Goal: Task Accomplishment & Management: Manage account settings

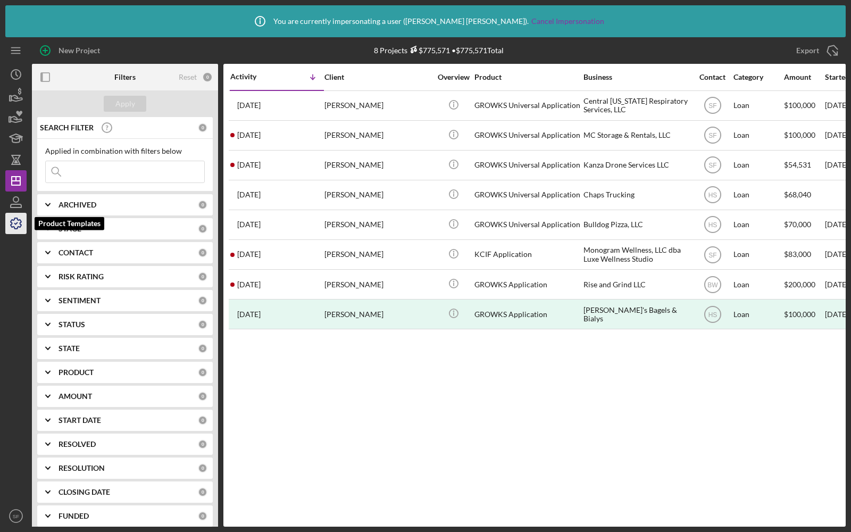
click at [20, 219] on icon "button" at bounding box center [16, 223] width 27 height 27
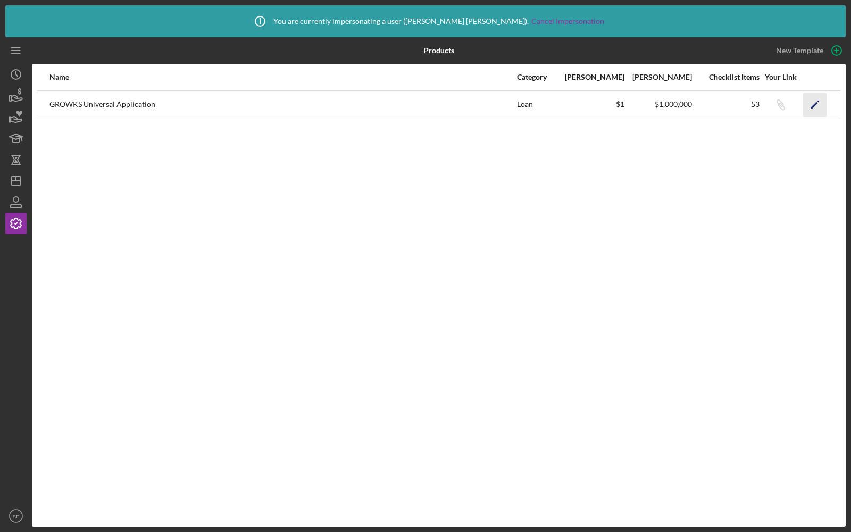
click at [817, 104] on icon "Icon/Edit" at bounding box center [815, 105] width 24 height 24
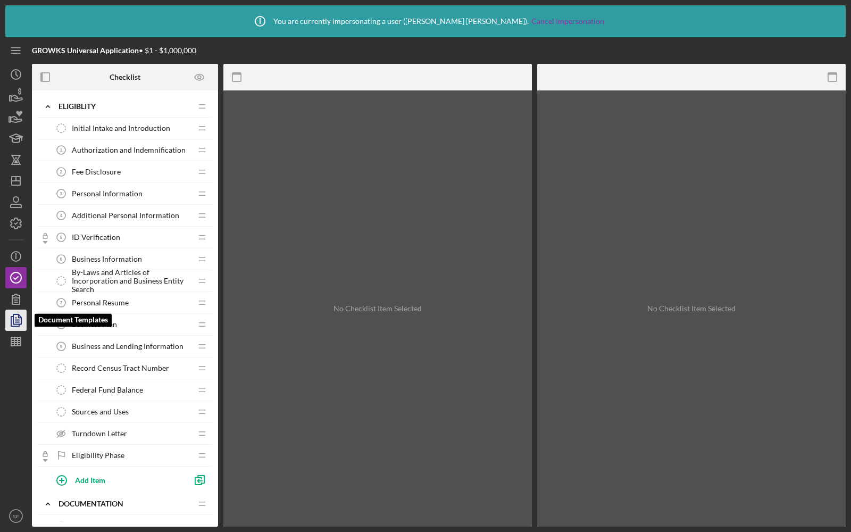
click at [24, 319] on icon "button" at bounding box center [16, 320] width 27 height 27
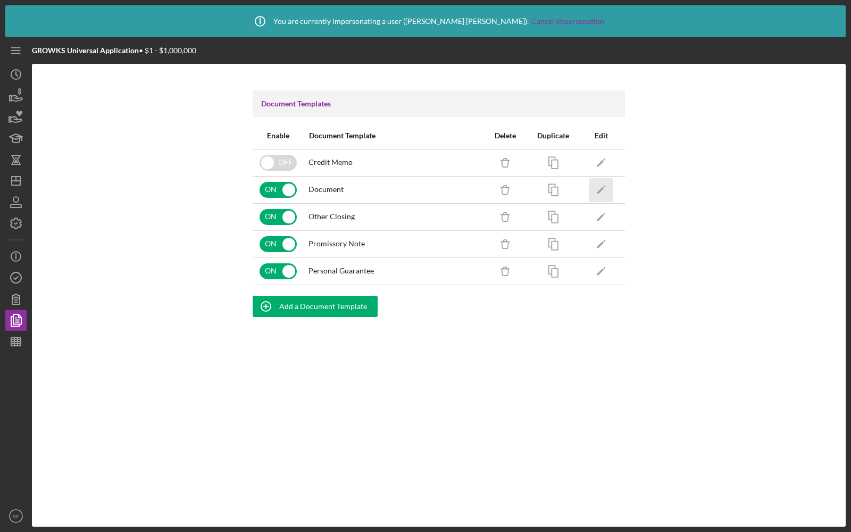
click at [608, 191] on icon "Icon/Edit" at bounding box center [601, 190] width 24 height 24
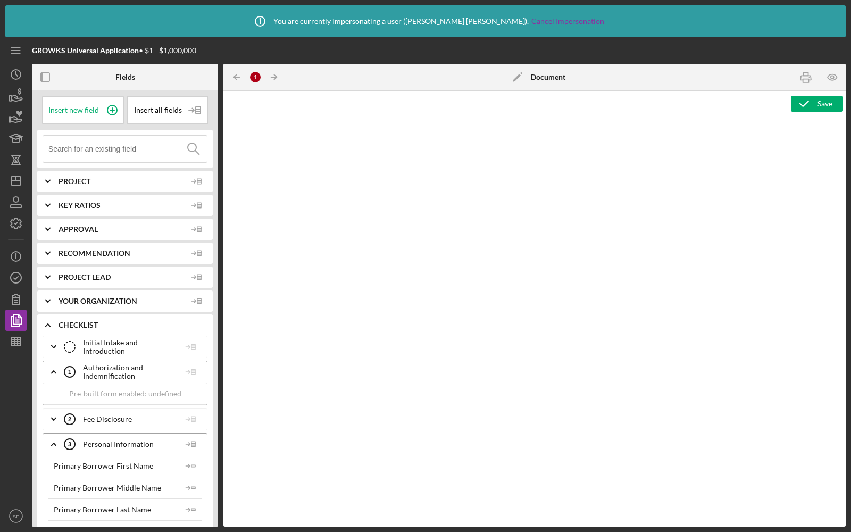
type textarea "<div class="WordSection1"> <p style="margin: 0.2pt 56pt 0in 0in; line-height: n…"
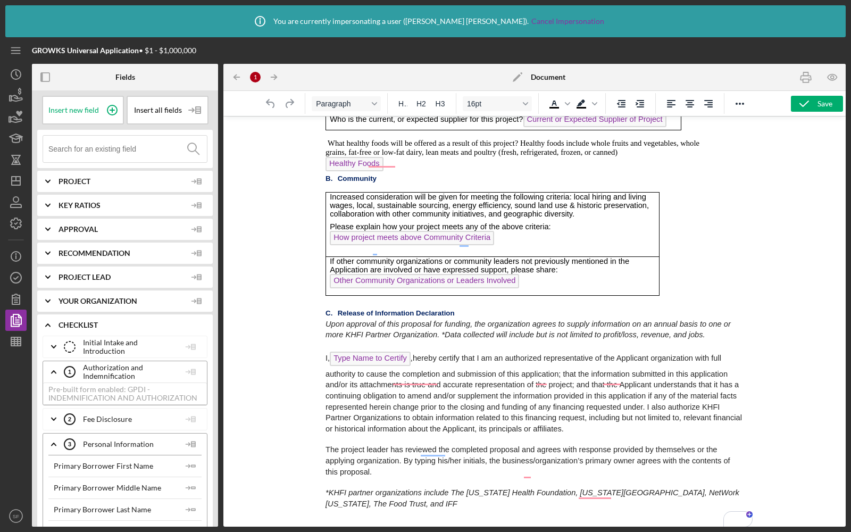
scroll to position [6023, 0]
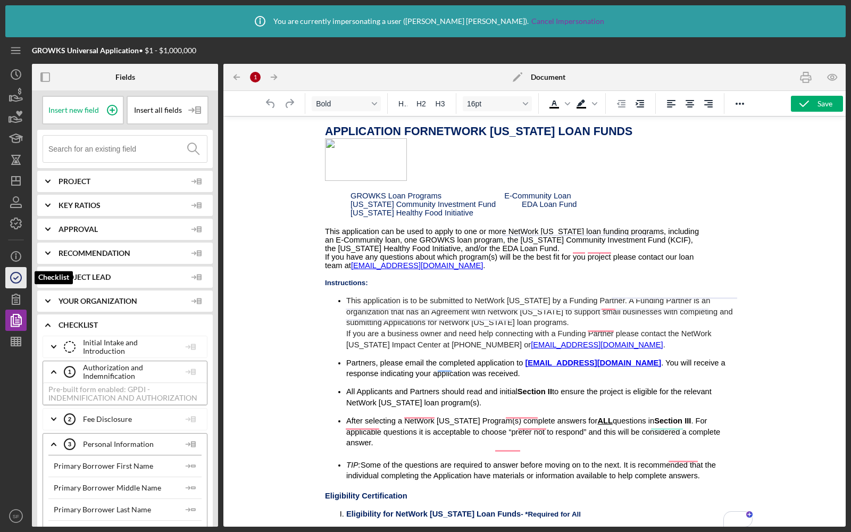
click at [10, 276] on icon "button" at bounding box center [16, 277] width 27 height 27
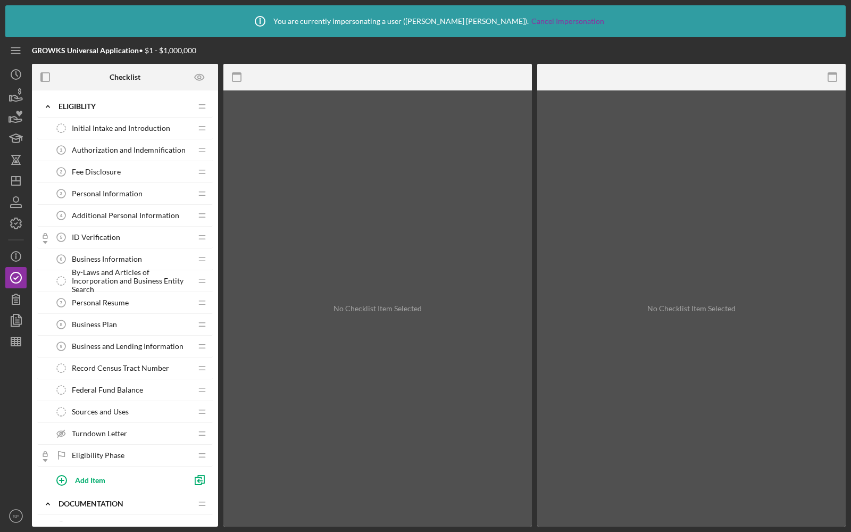
click at [127, 133] on div "Initial Intake and Introduction Initial Intake and Introduction" at bounding box center [121, 128] width 141 height 21
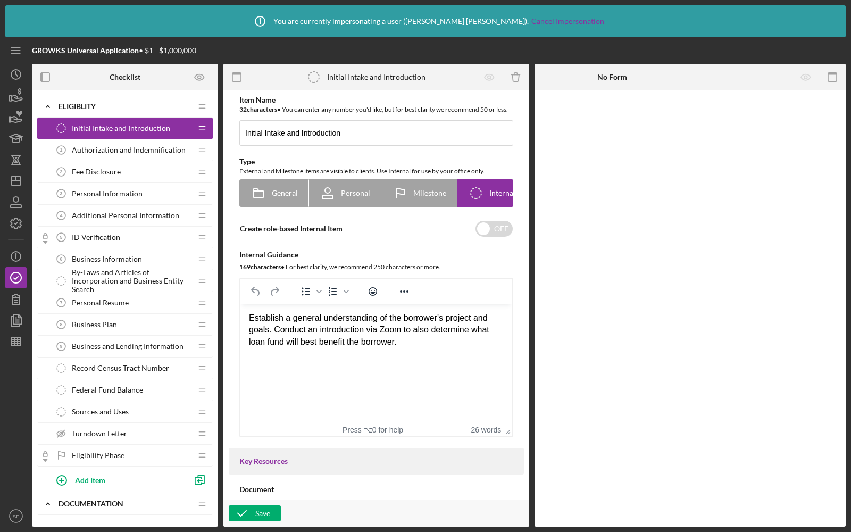
click at [128, 147] on span "Authorization and Indemnification" at bounding box center [129, 150] width 114 height 9
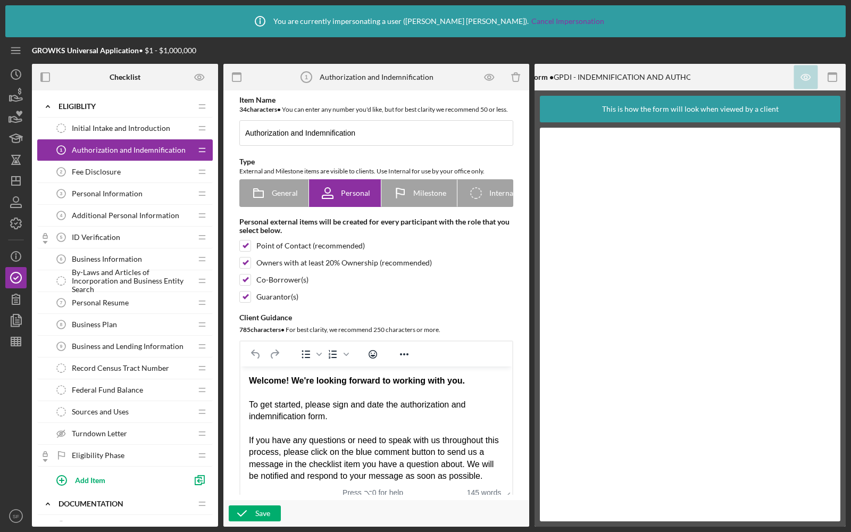
click at [131, 163] on div "Fee Disclosure 2 Fee Disclosure" at bounding box center [121, 171] width 141 height 21
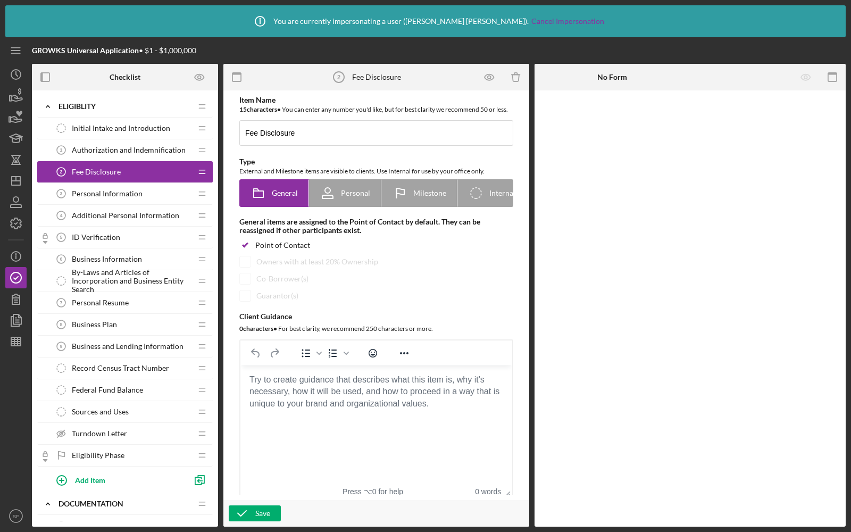
click at [136, 192] on span "Personal Information" at bounding box center [107, 193] width 71 height 9
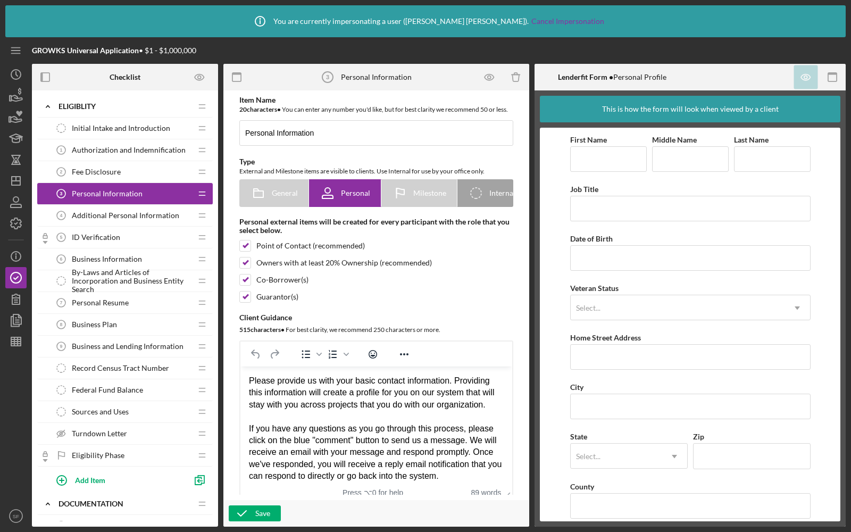
click at [146, 220] on div "Additional Personal Information 4 Additional Personal Information" at bounding box center [121, 215] width 141 height 21
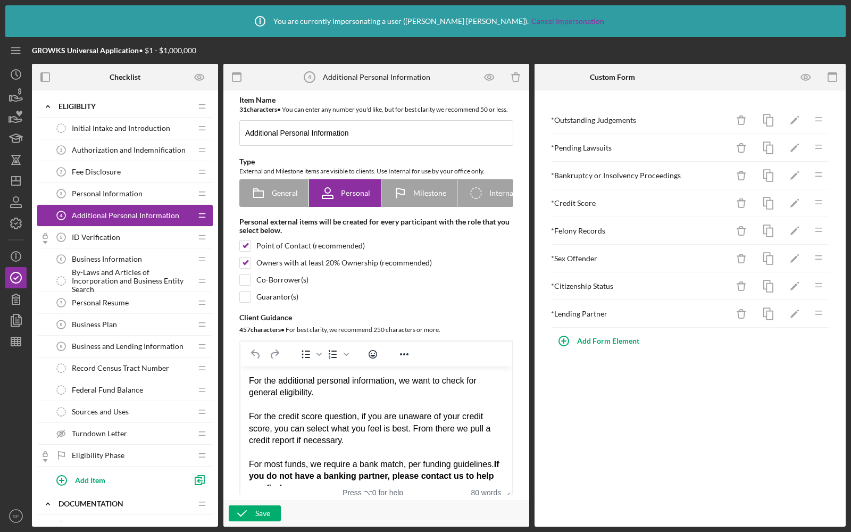
click at [140, 238] on div "ID Verification 5 ID Verification" at bounding box center [121, 237] width 141 height 21
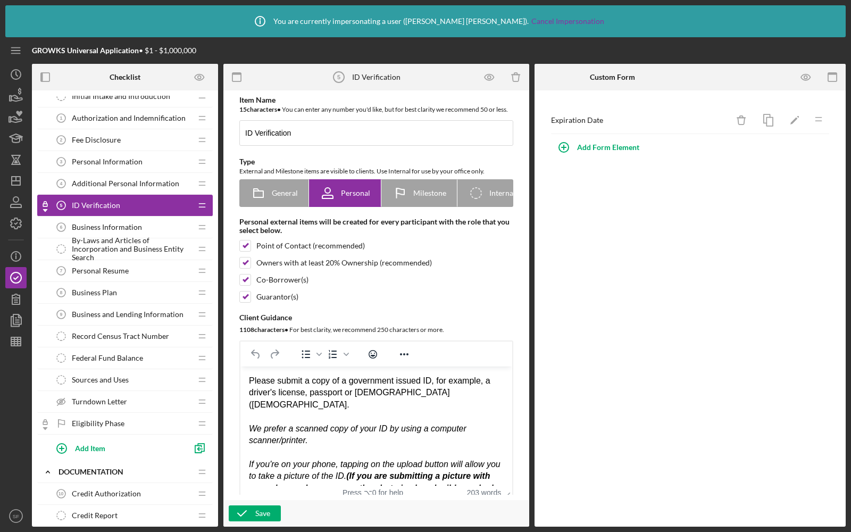
scroll to position [43, 0]
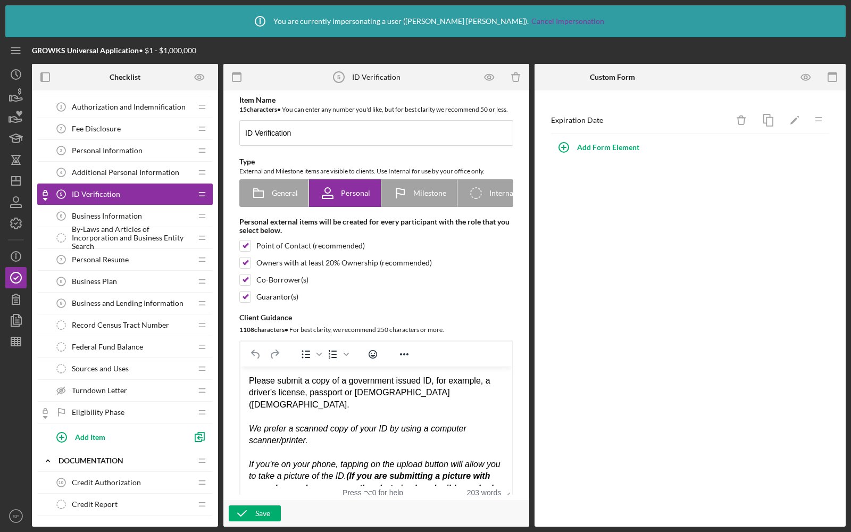
click at [140, 225] on span "By-Laws and Articles of Incorporation and Business Entity Search" at bounding box center [132, 238] width 120 height 26
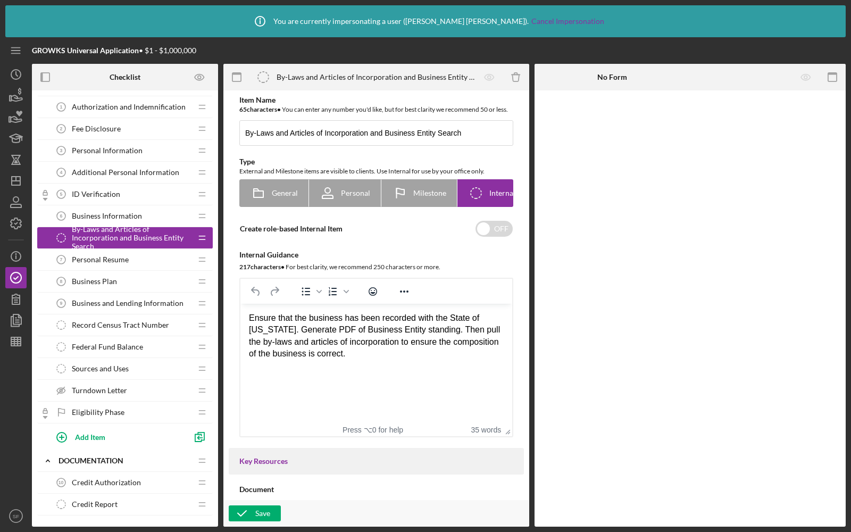
click at [138, 263] on div "Personal Resume 7 Personal Resume" at bounding box center [121, 259] width 141 height 21
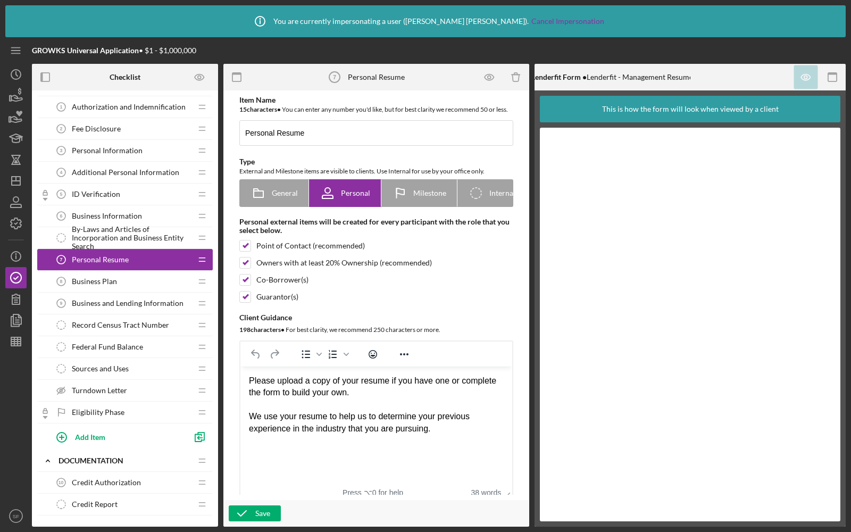
click at [136, 277] on div "Business Plan 8 Business Plan" at bounding box center [121, 281] width 141 height 21
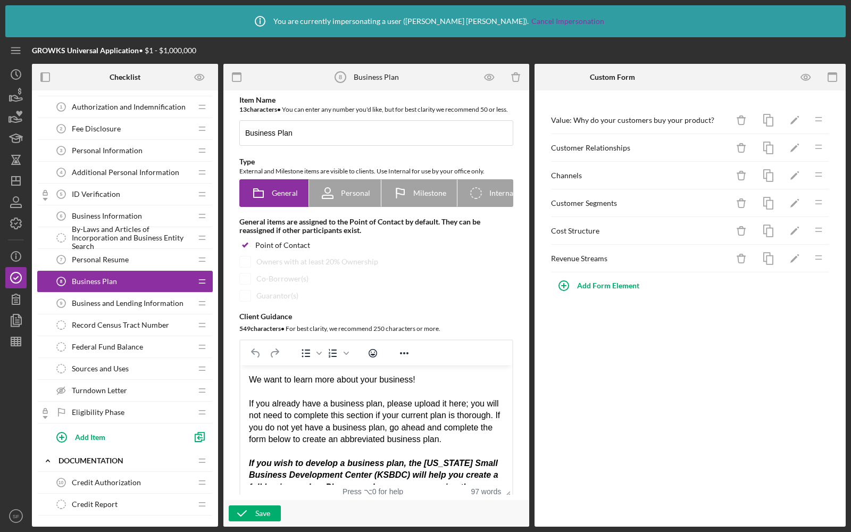
click at [136, 300] on span "Business and Lending Information" at bounding box center [128, 303] width 112 height 9
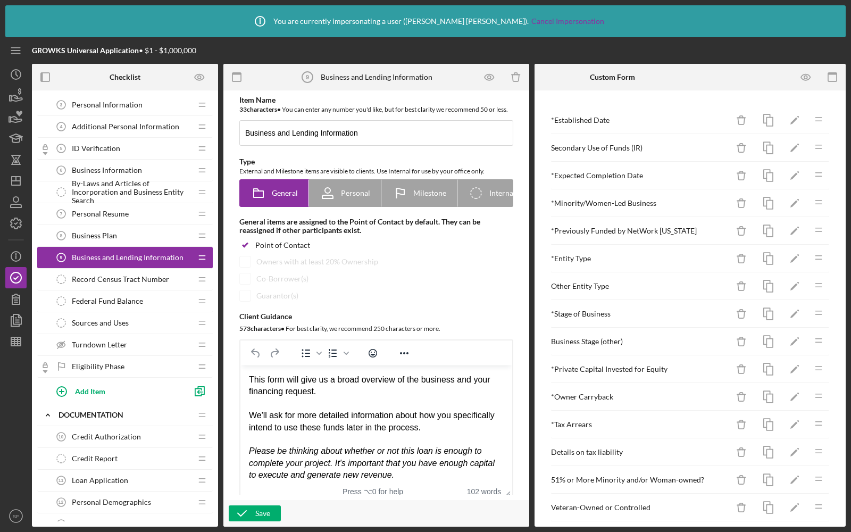
scroll to position [177, 0]
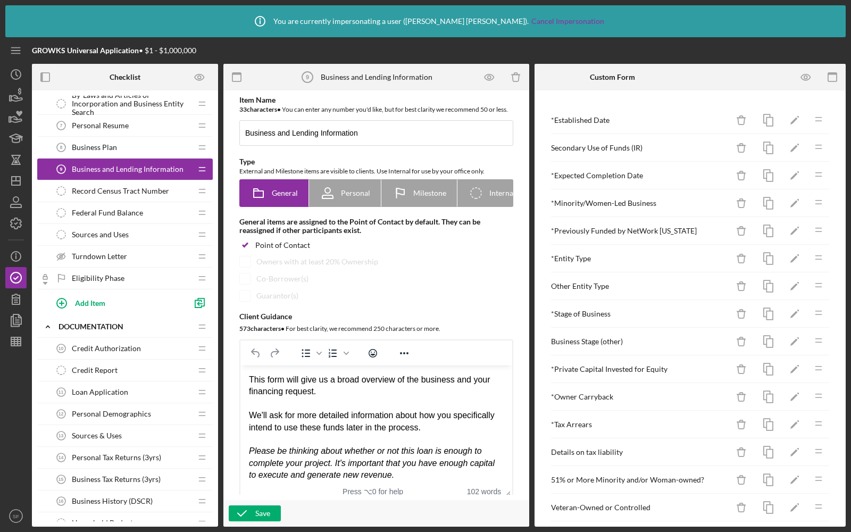
click at [108, 381] on div "Loan Application 11 Loan Application" at bounding box center [121, 391] width 141 height 21
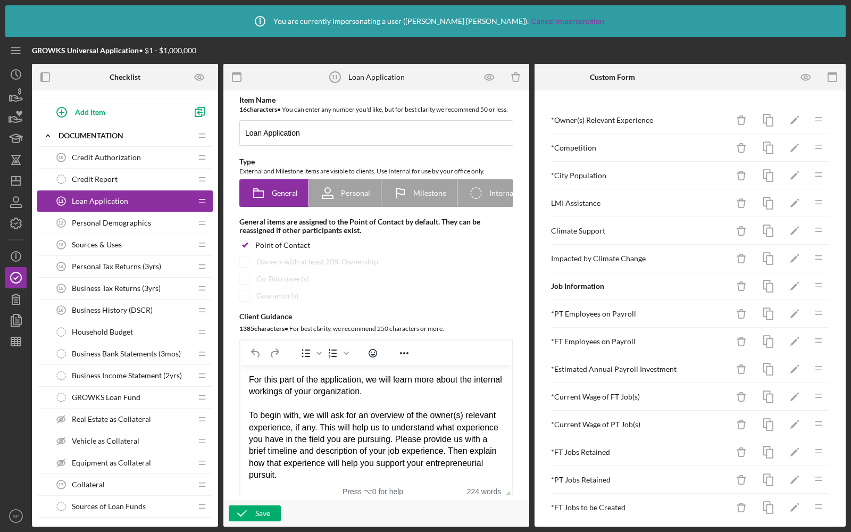
scroll to position [81, 0]
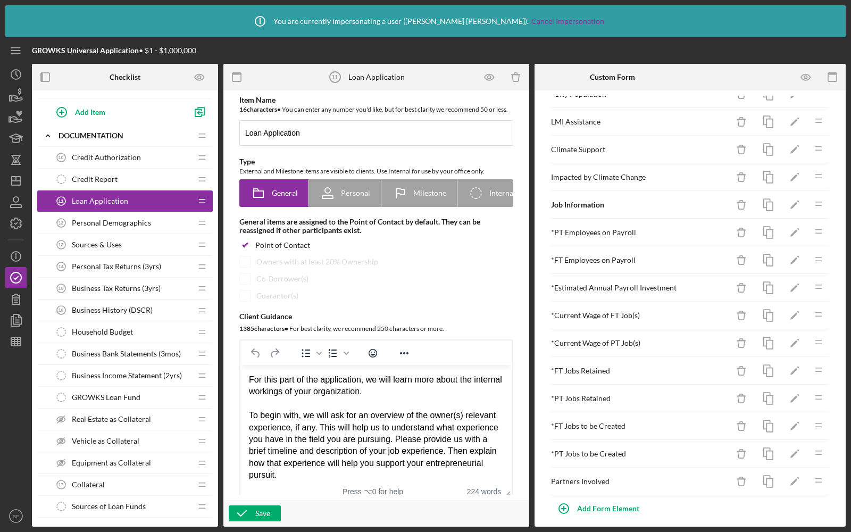
click at [132, 219] on span "Personal Demographics" at bounding box center [111, 223] width 79 height 9
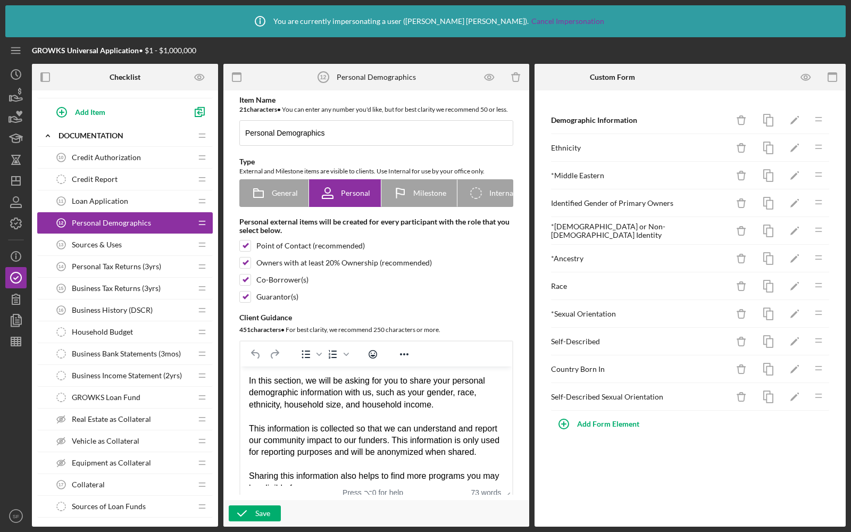
click at [132, 241] on div "Sources & Uses 13 Sources & Uses" at bounding box center [121, 244] width 141 height 21
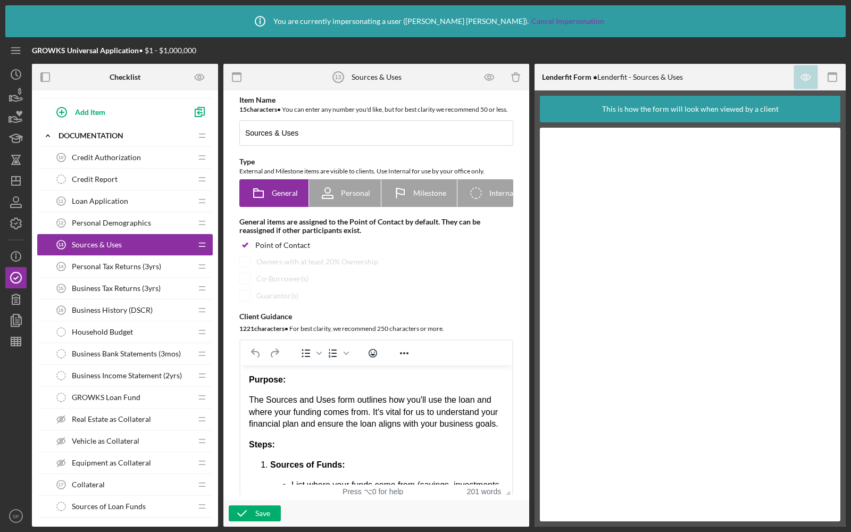
click at [134, 263] on span "Personal Tax Returns (3yrs)" at bounding box center [116, 266] width 89 height 9
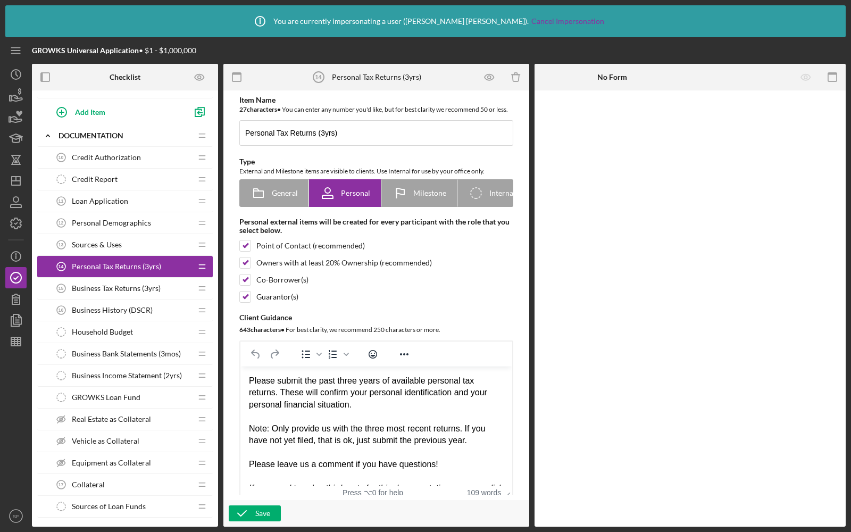
click at [137, 285] on span "Business Tax Returns (3yrs)" at bounding box center [116, 288] width 89 height 9
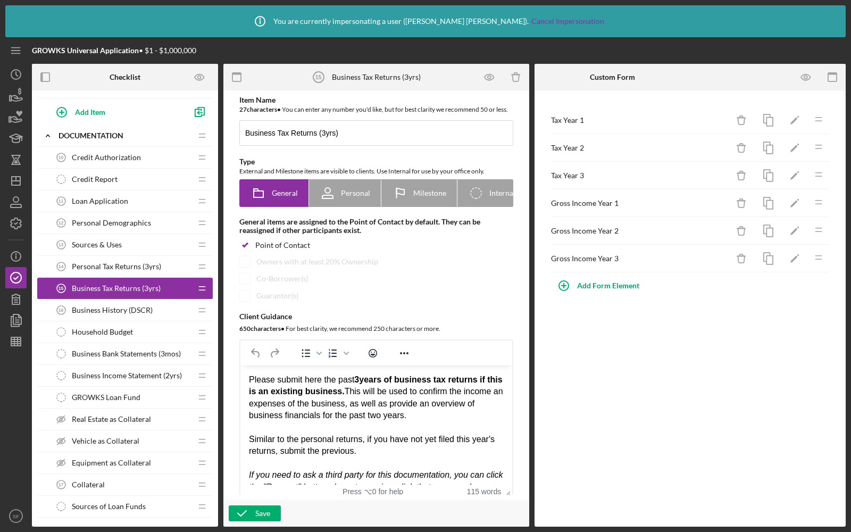
click at [132, 311] on div "Business History (DSCR) 16 Business History (DSCR)" at bounding box center [121, 310] width 141 height 21
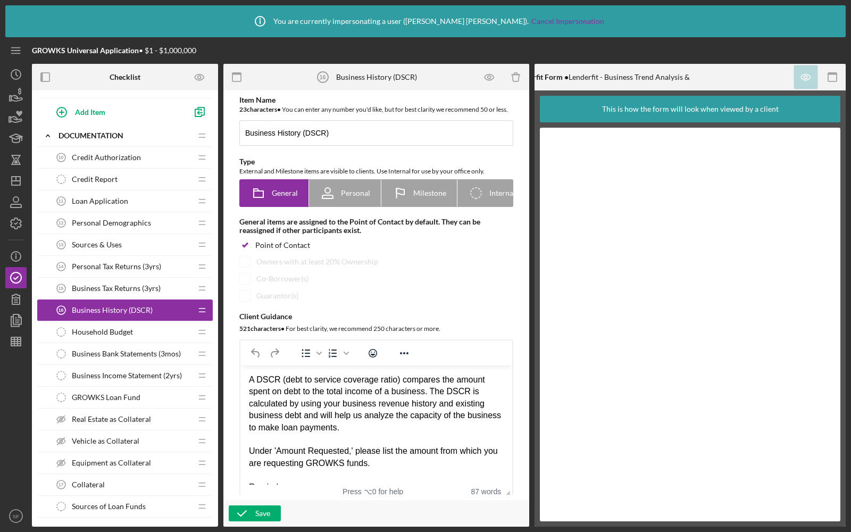
click at [136, 322] on div "Household Budget Household Budget" at bounding box center [121, 331] width 141 height 21
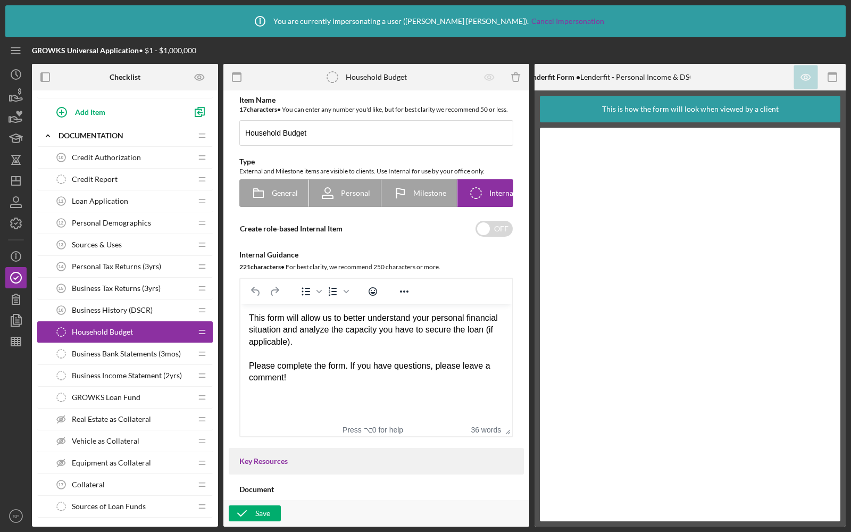
click at [130, 350] on span "Business Bank Statements (3mos)" at bounding box center [126, 354] width 109 height 9
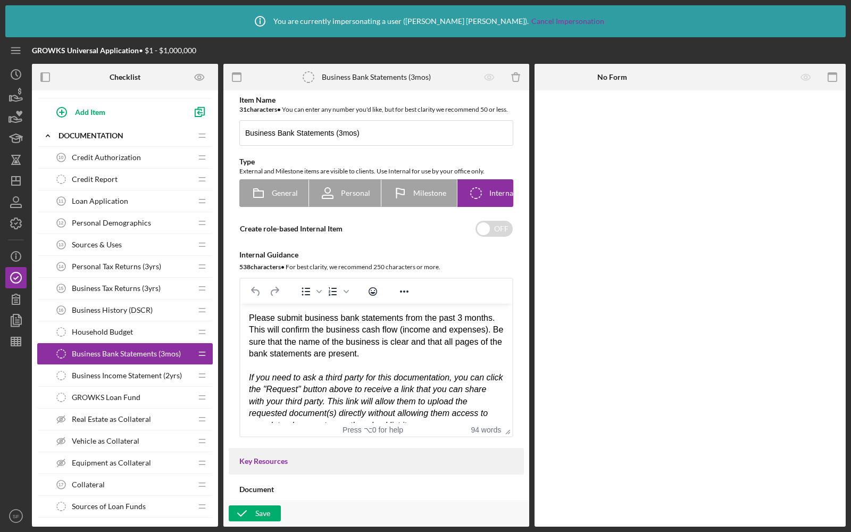
scroll to position [530, 0]
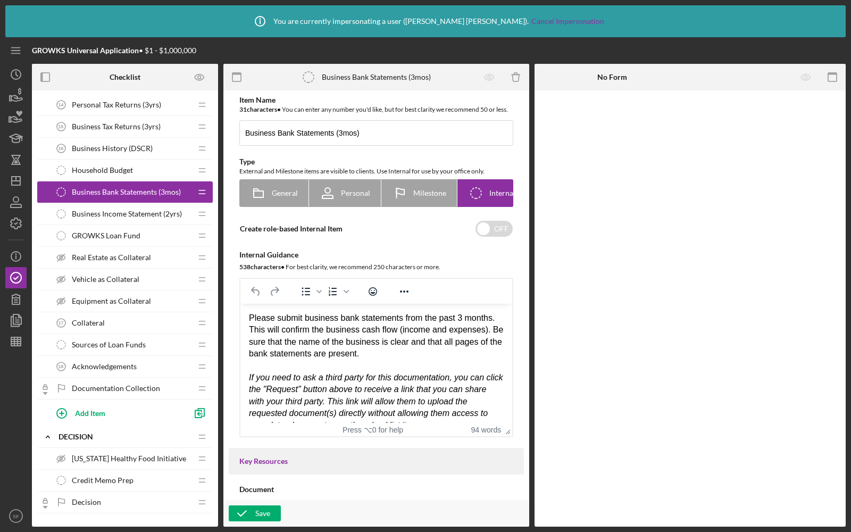
click at [138, 231] on span "GROWKS Loan Fund" at bounding box center [106, 235] width 69 height 9
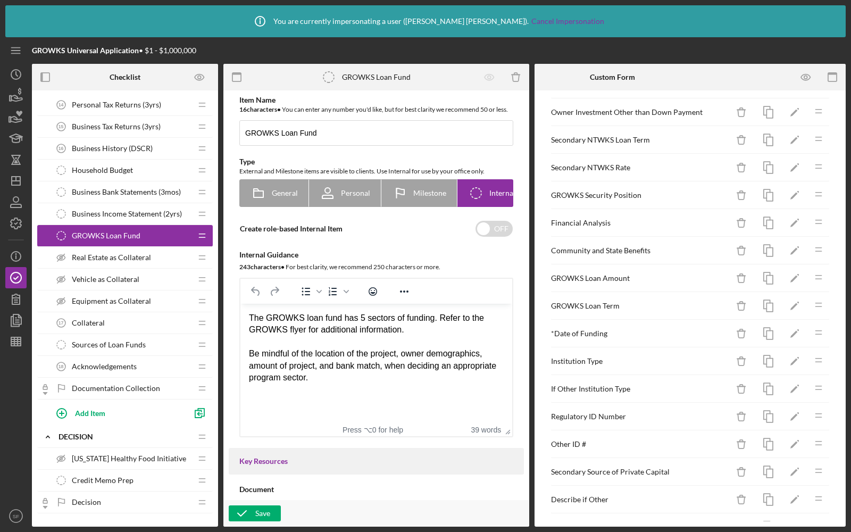
scroll to position [354, 0]
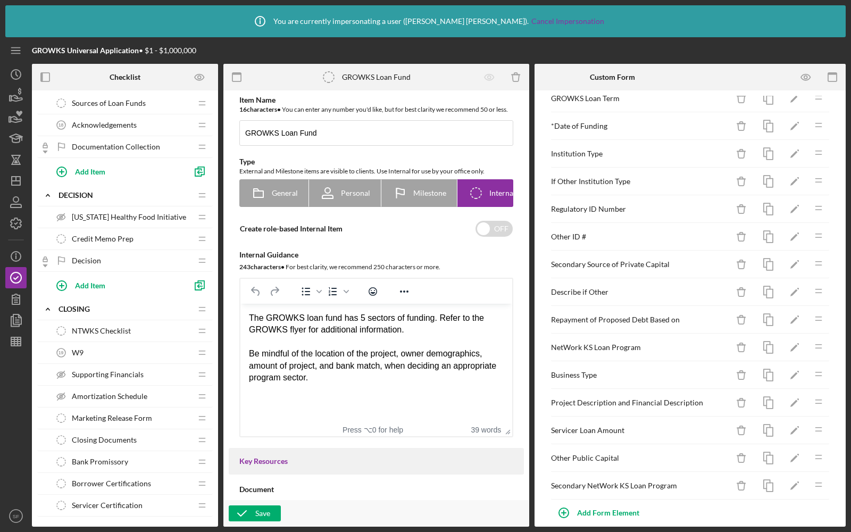
click at [128, 213] on span "[US_STATE] Healthy Food Initiative" at bounding box center [129, 217] width 114 height 9
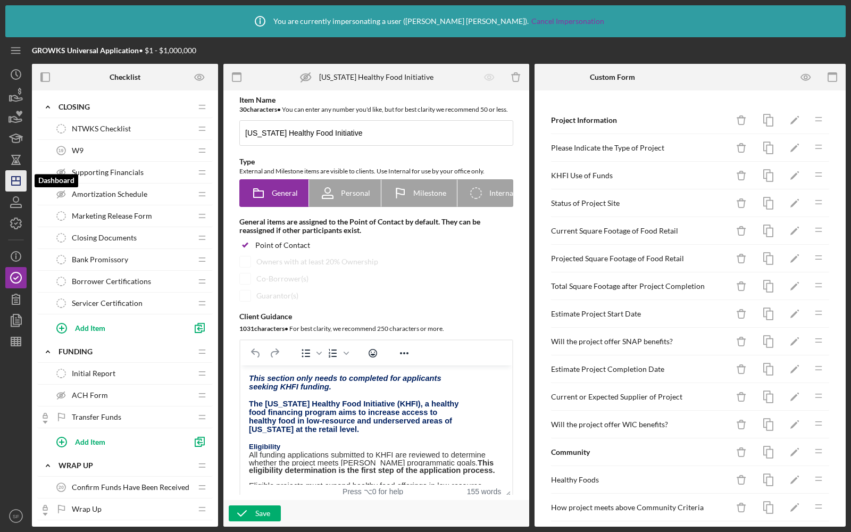
click at [12, 185] on polygon "button" at bounding box center [16, 181] width 9 height 9
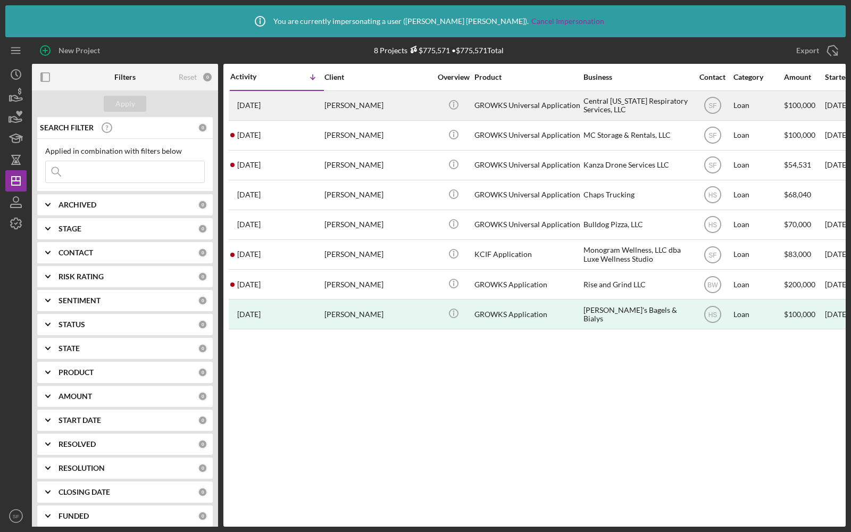
click at [299, 103] on div "[DATE] [PERSON_NAME]" at bounding box center [276, 106] width 93 height 28
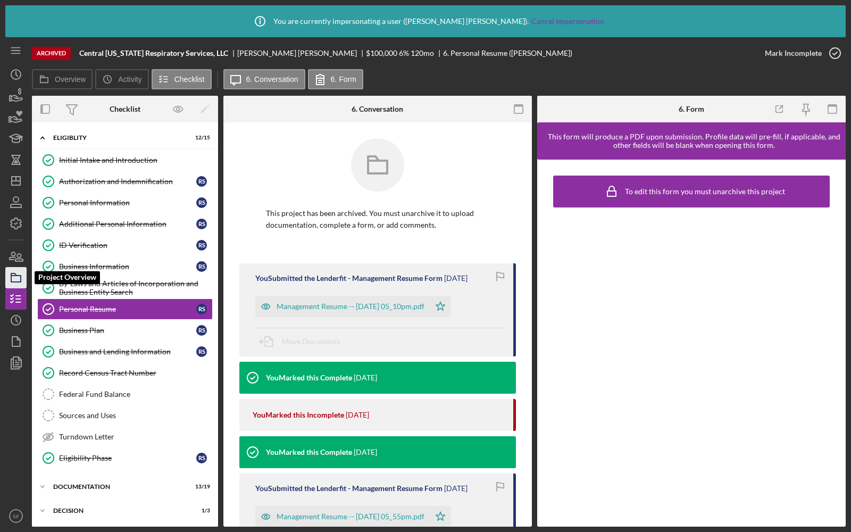
click at [16, 280] on icon "button" at bounding box center [16, 277] width 27 height 27
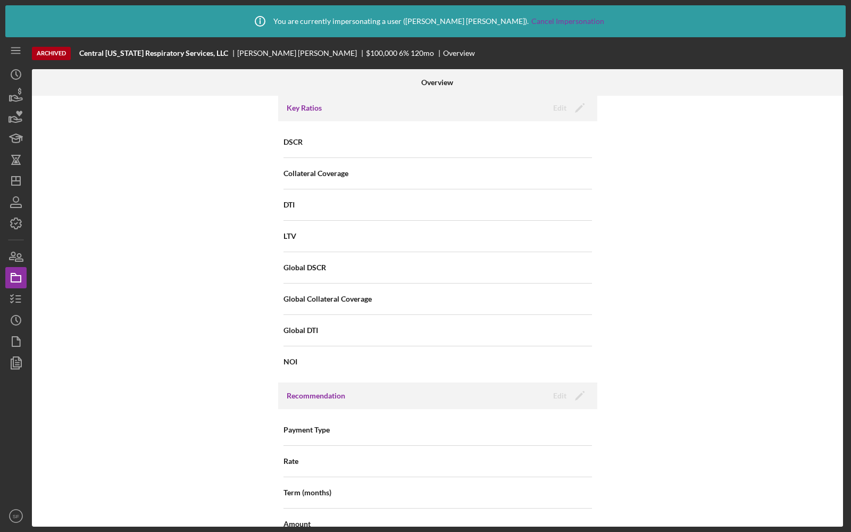
scroll to position [1120, 0]
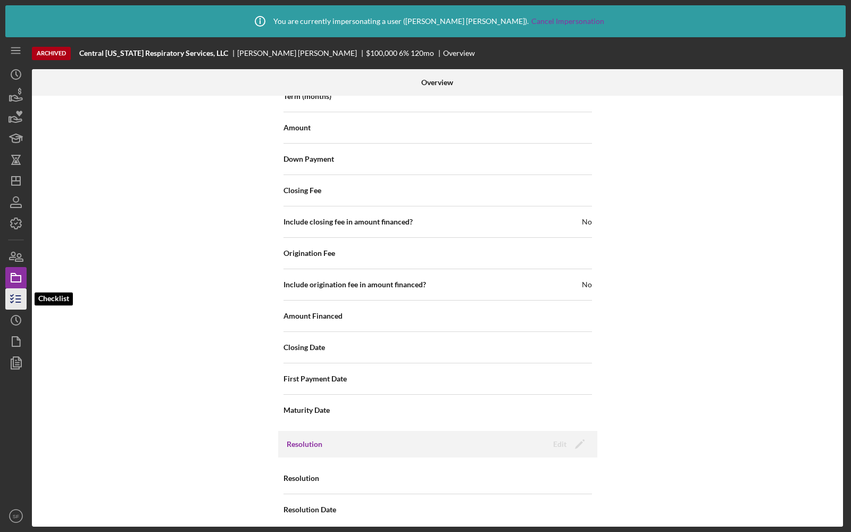
click at [16, 297] on icon "button" at bounding box center [16, 299] width 27 height 27
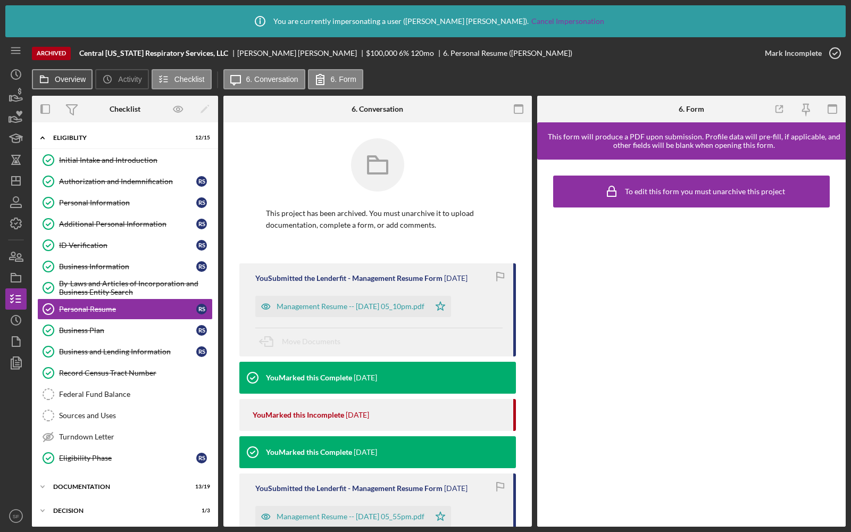
click at [69, 85] on button "Overview" at bounding box center [62, 79] width 61 height 20
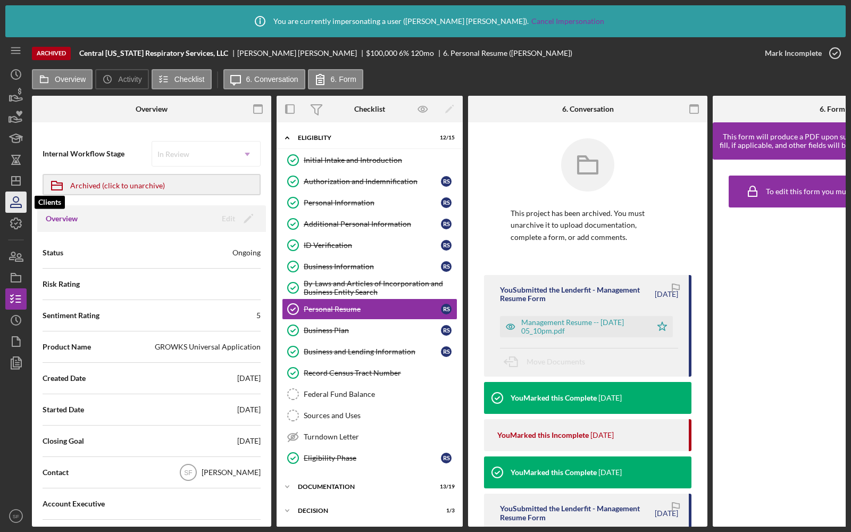
click at [13, 195] on icon "button" at bounding box center [16, 202] width 27 height 27
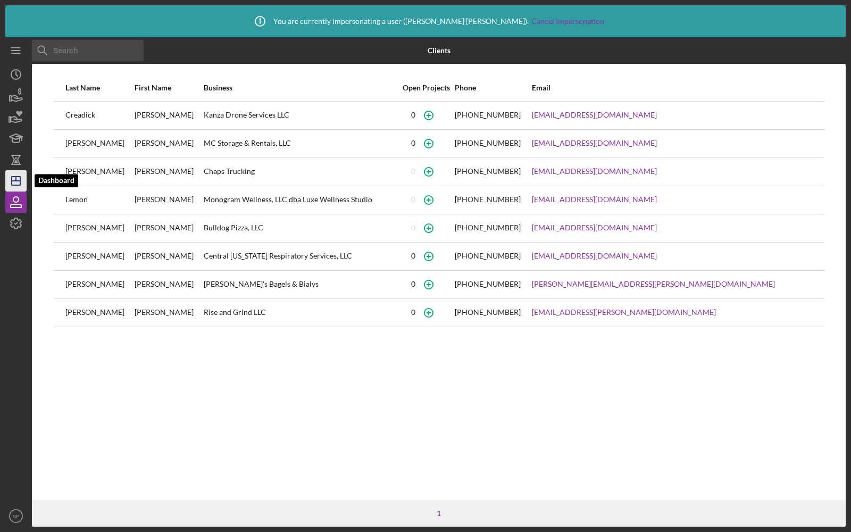
click at [13, 182] on icon "Icon/Dashboard" at bounding box center [16, 181] width 27 height 27
